Goal: Task Accomplishment & Management: Manage account settings

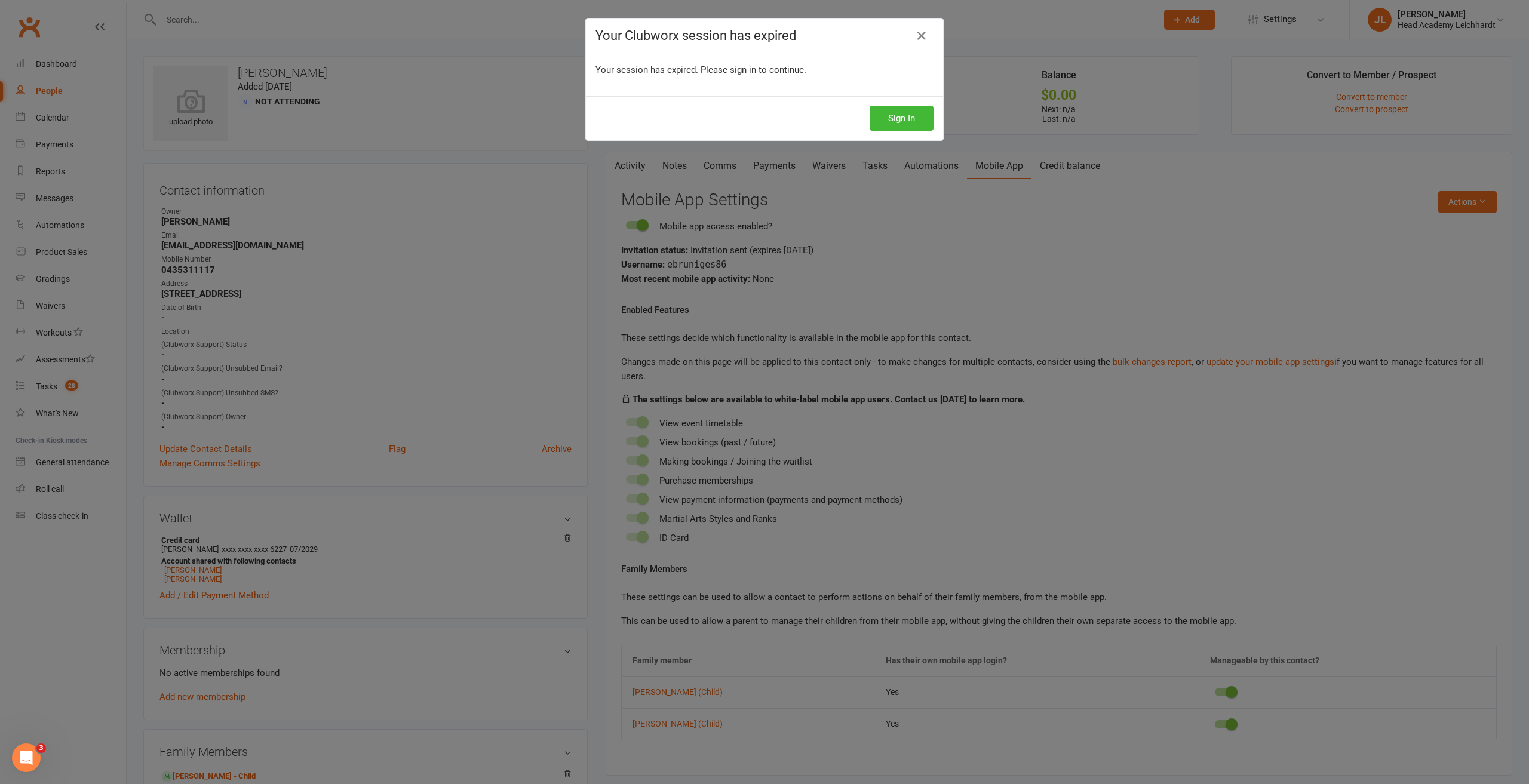
click at [875, 131] on div "Sign In" at bounding box center [764, 118] width 358 height 44
click at [883, 121] on button "Sign In" at bounding box center [902, 118] width 64 height 25
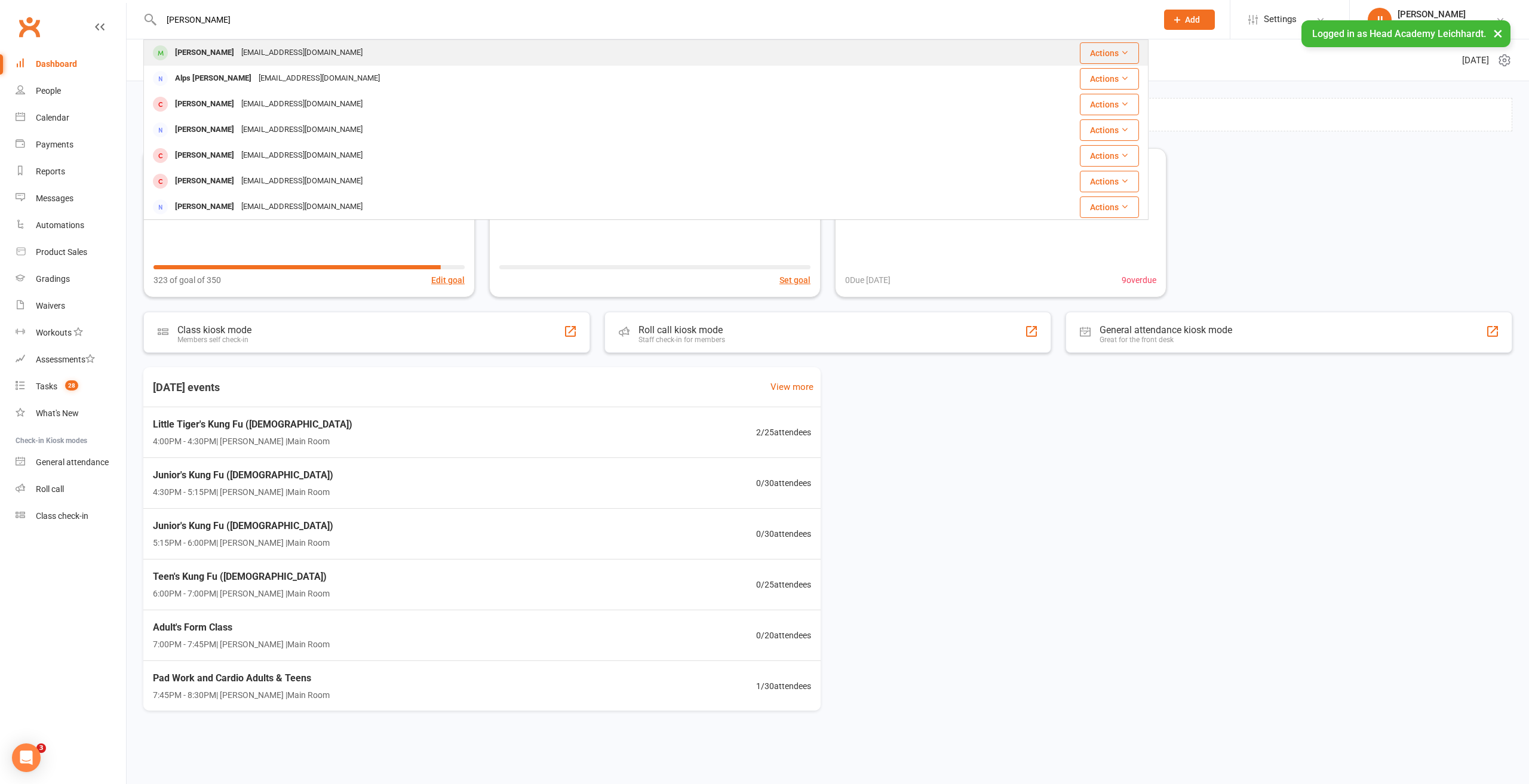
type input "[PERSON_NAME]"
click at [325, 52] on div "[EMAIL_ADDRESS][DOMAIN_NAME]" at bounding box center [302, 53] width 128 height 17
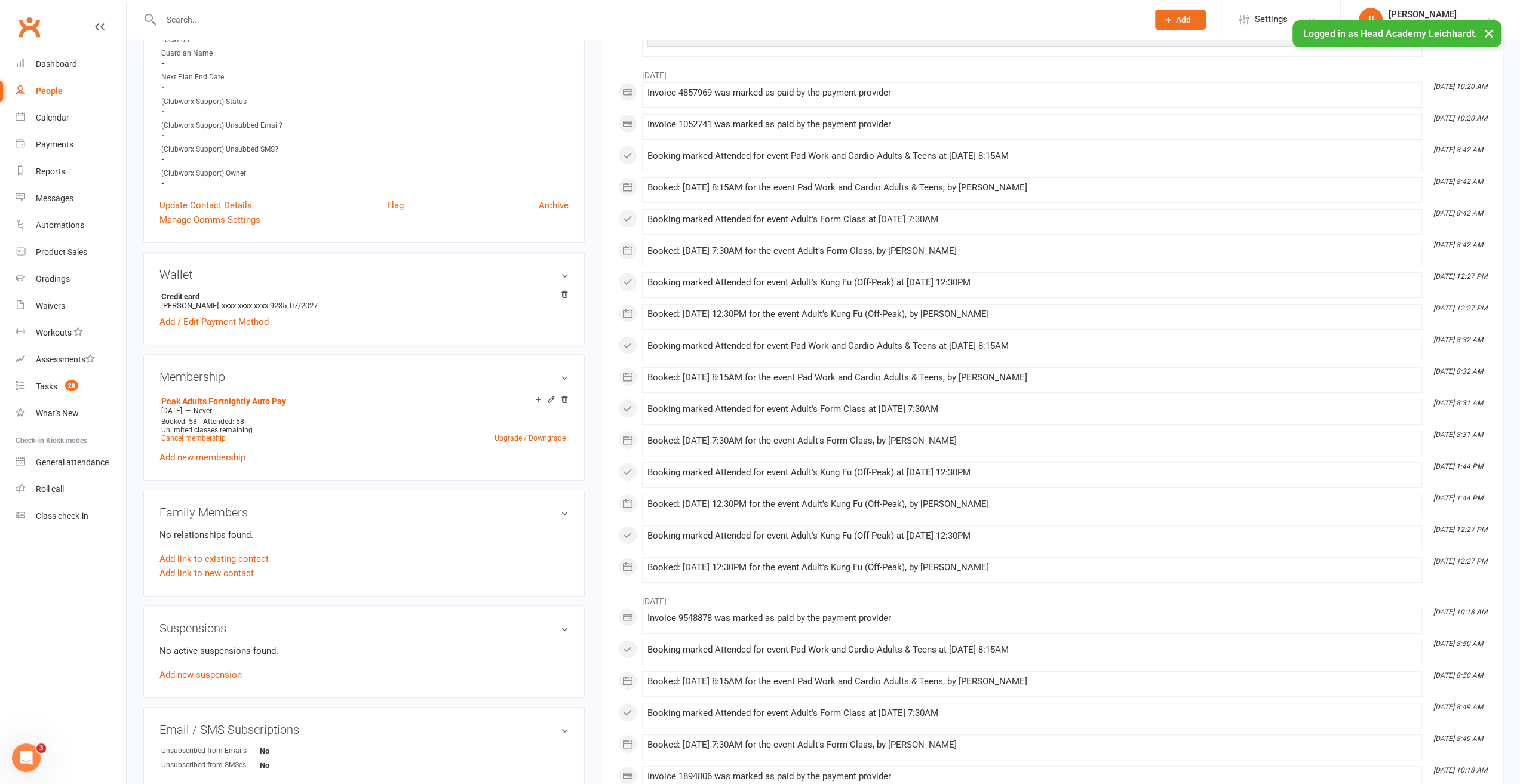
scroll to position [597, 0]
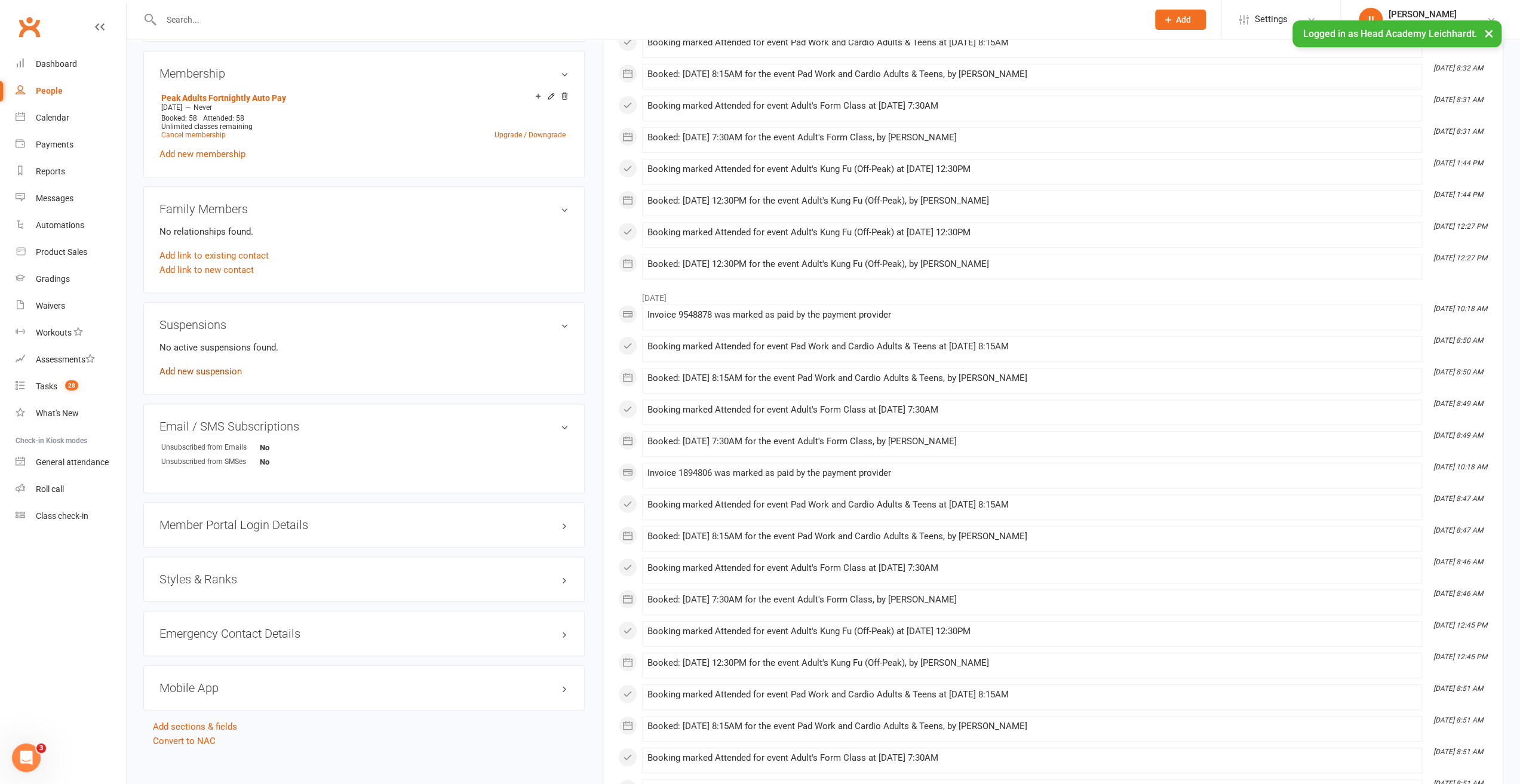
click at [236, 373] on link "Add new suspension" at bounding box center [200, 371] width 82 height 11
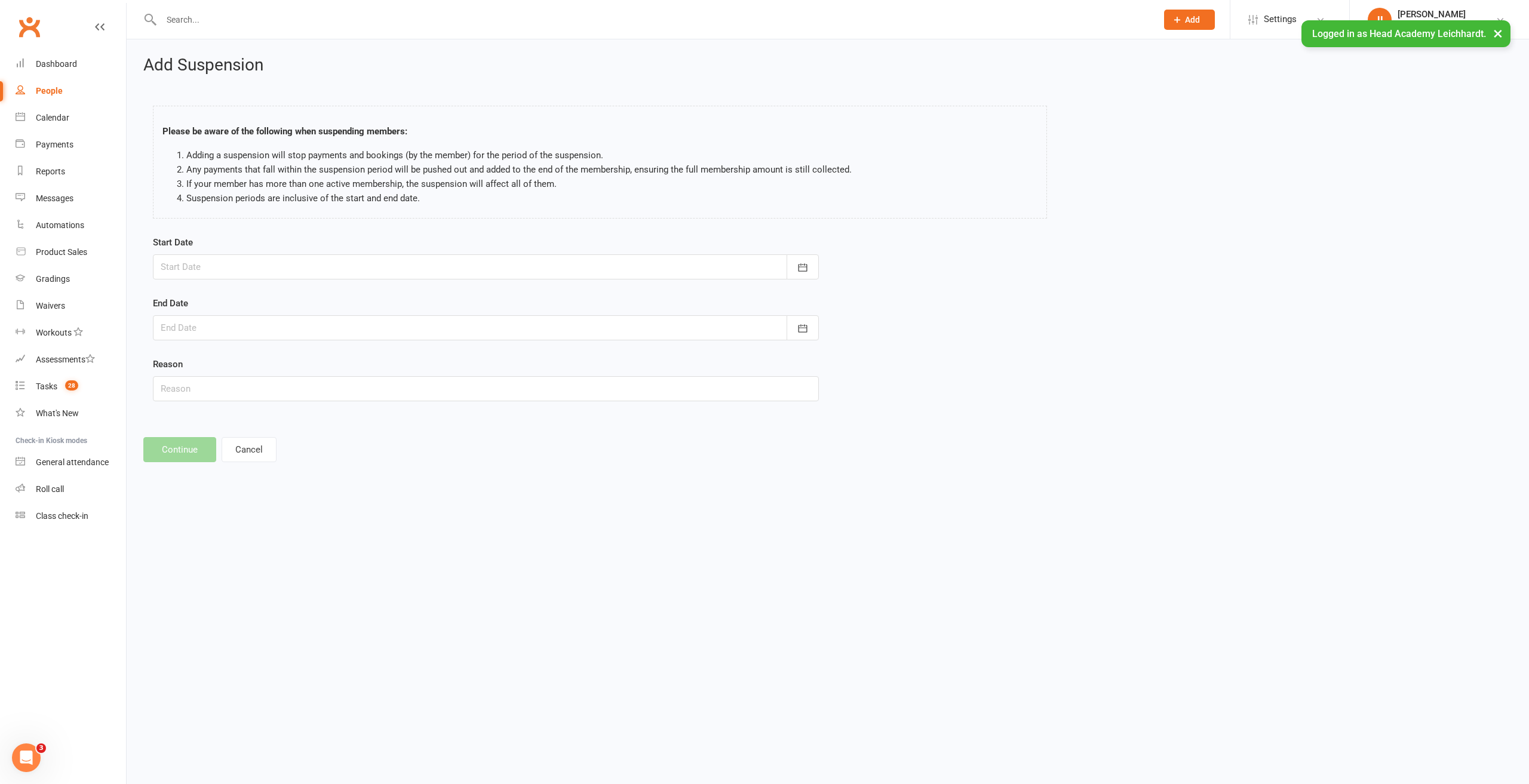
click at [272, 255] on div at bounding box center [486, 266] width 666 height 25
click at [232, 389] on span "11" at bounding box center [227, 388] width 10 height 10
type input "[DATE]"
click at [237, 323] on div at bounding box center [486, 327] width 666 height 25
click at [359, 360] on icon "button" at bounding box center [361, 357] width 8 height 10
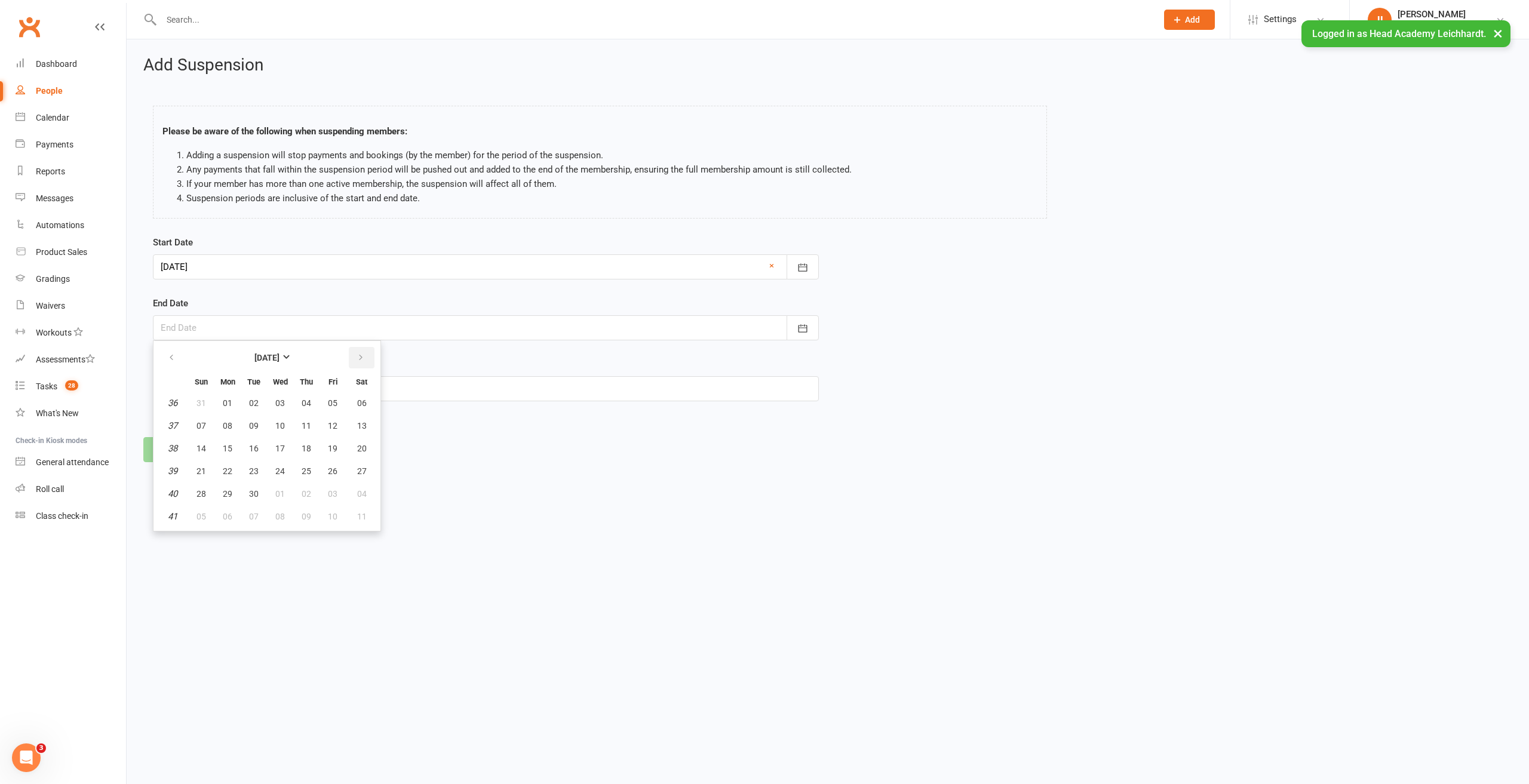
click at [359, 360] on icon "button" at bounding box center [361, 357] width 8 height 10
click at [236, 411] on button "29" at bounding box center [227, 403] width 25 height 22
type input "[DATE]"
click at [221, 400] on div "Start Date [DATE] [DATE] Sun Mon Tue Wed Thu Fri Sat 31 27 28 29 30 31 01 02 32…" at bounding box center [486, 327] width 684 height 183
click at [223, 394] on input "text" at bounding box center [486, 388] width 666 height 25
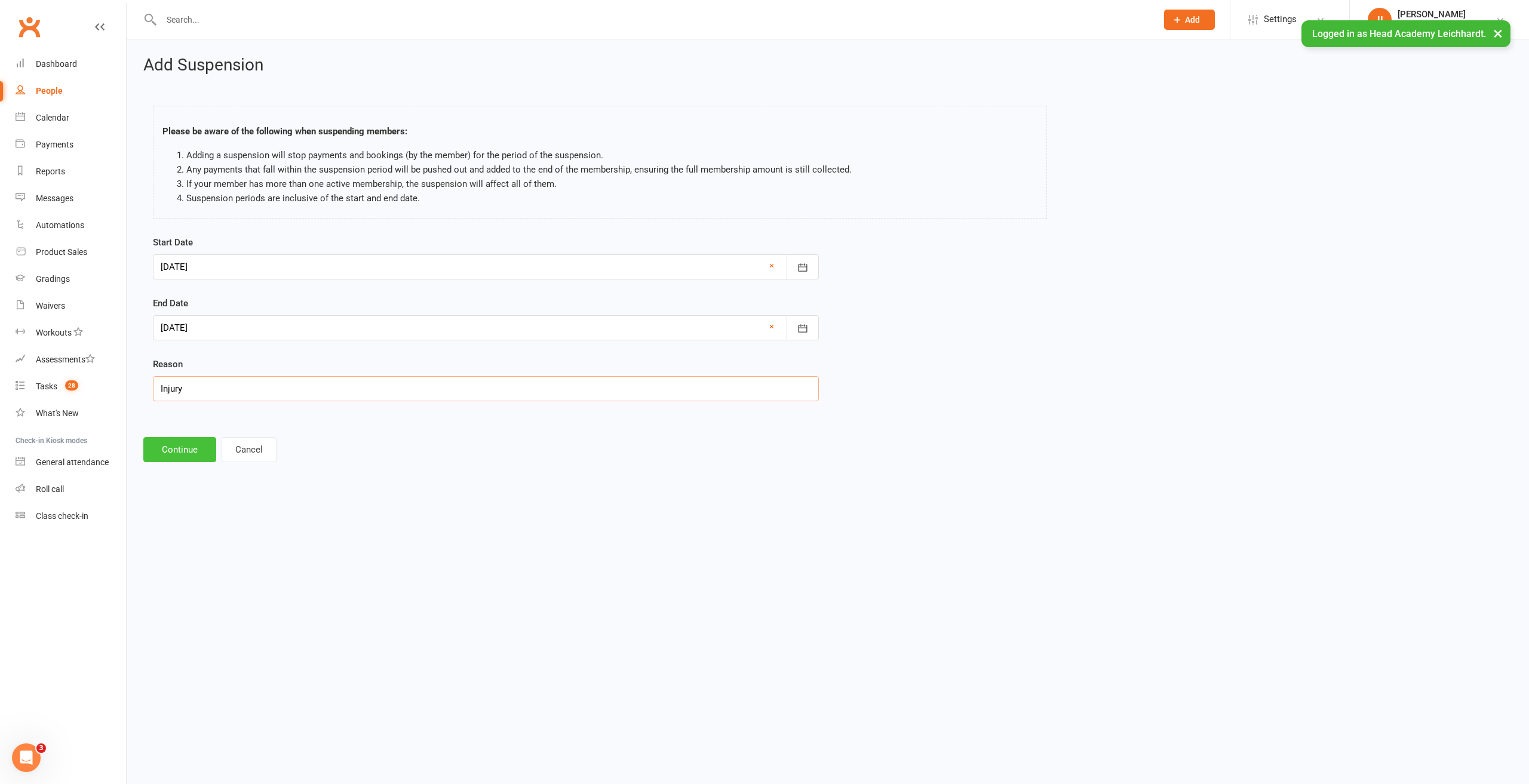
type input "Injury"
click at [205, 445] on button "Continue" at bounding box center [180, 449] width 73 height 25
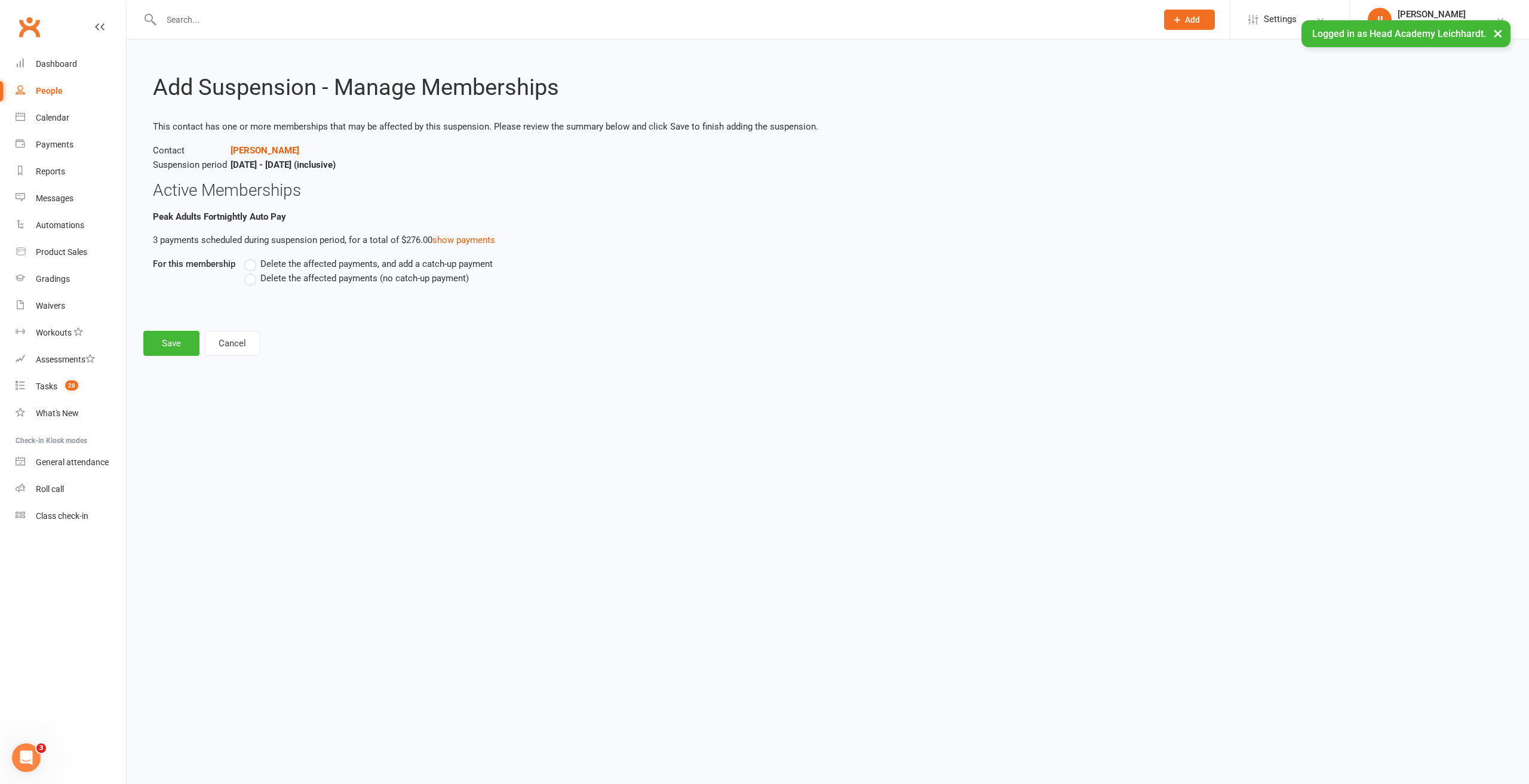
click at [284, 280] on span "Delete the affected payments (no catch-up payment)" at bounding box center [365, 278] width 209 height 13
click at [252, 271] on input "Delete the affected payments (no catch-up payment)" at bounding box center [248, 271] width 8 height 0
click at [179, 343] on button "Save" at bounding box center [171, 343] width 56 height 25
